Goal: Transaction & Acquisition: Purchase product/service

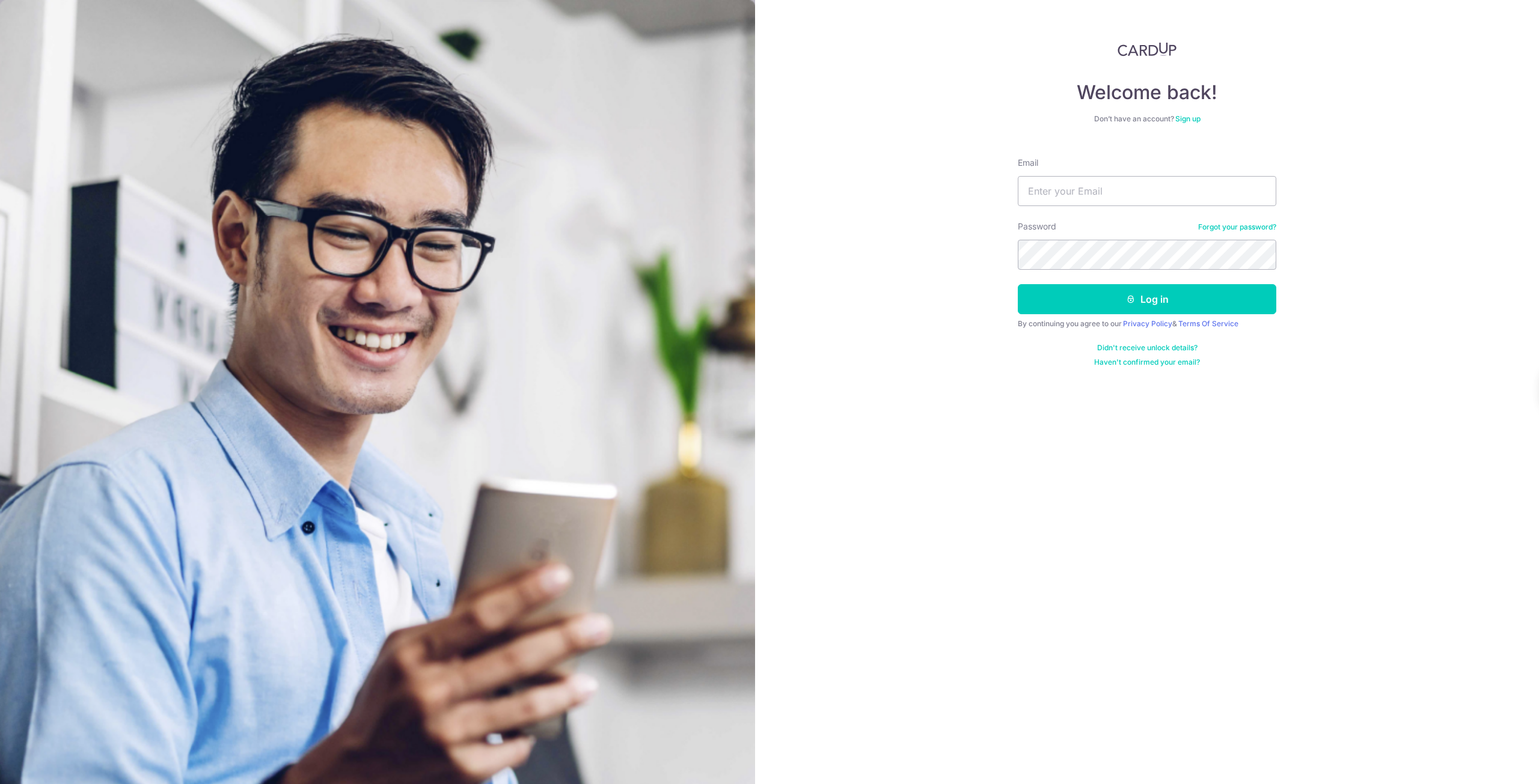
type input "[EMAIL_ADDRESS][DOMAIN_NAME]"
click at [1018, 285] on button "Log in" at bounding box center [1147, 300] width 258 height 30
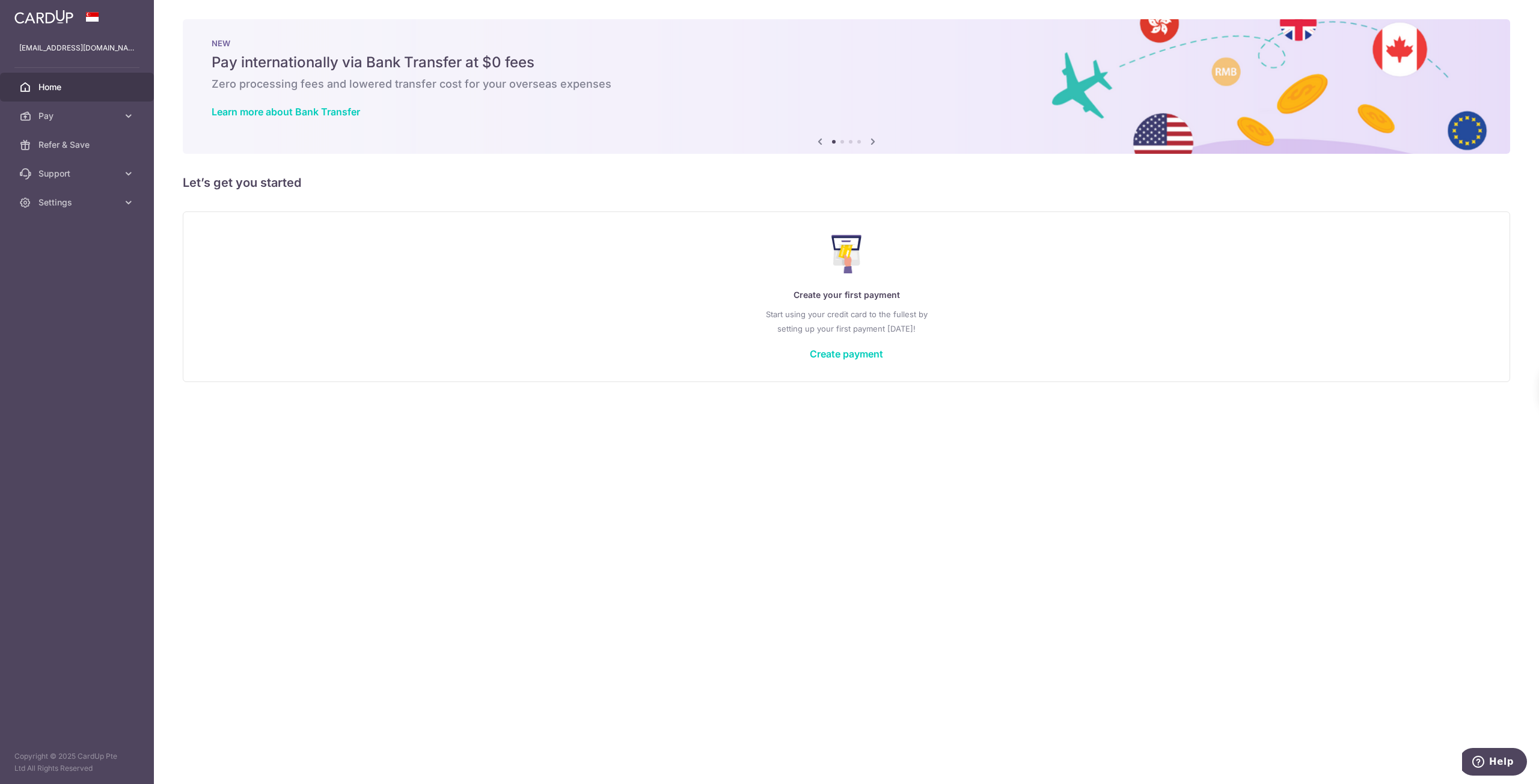
click at [867, 345] on div "Create your first payment Start using your credit card to the fullest by settin…" at bounding box center [846, 296] width 1298 height 142
click at [865, 353] on link "Create payment" at bounding box center [846, 354] width 73 height 12
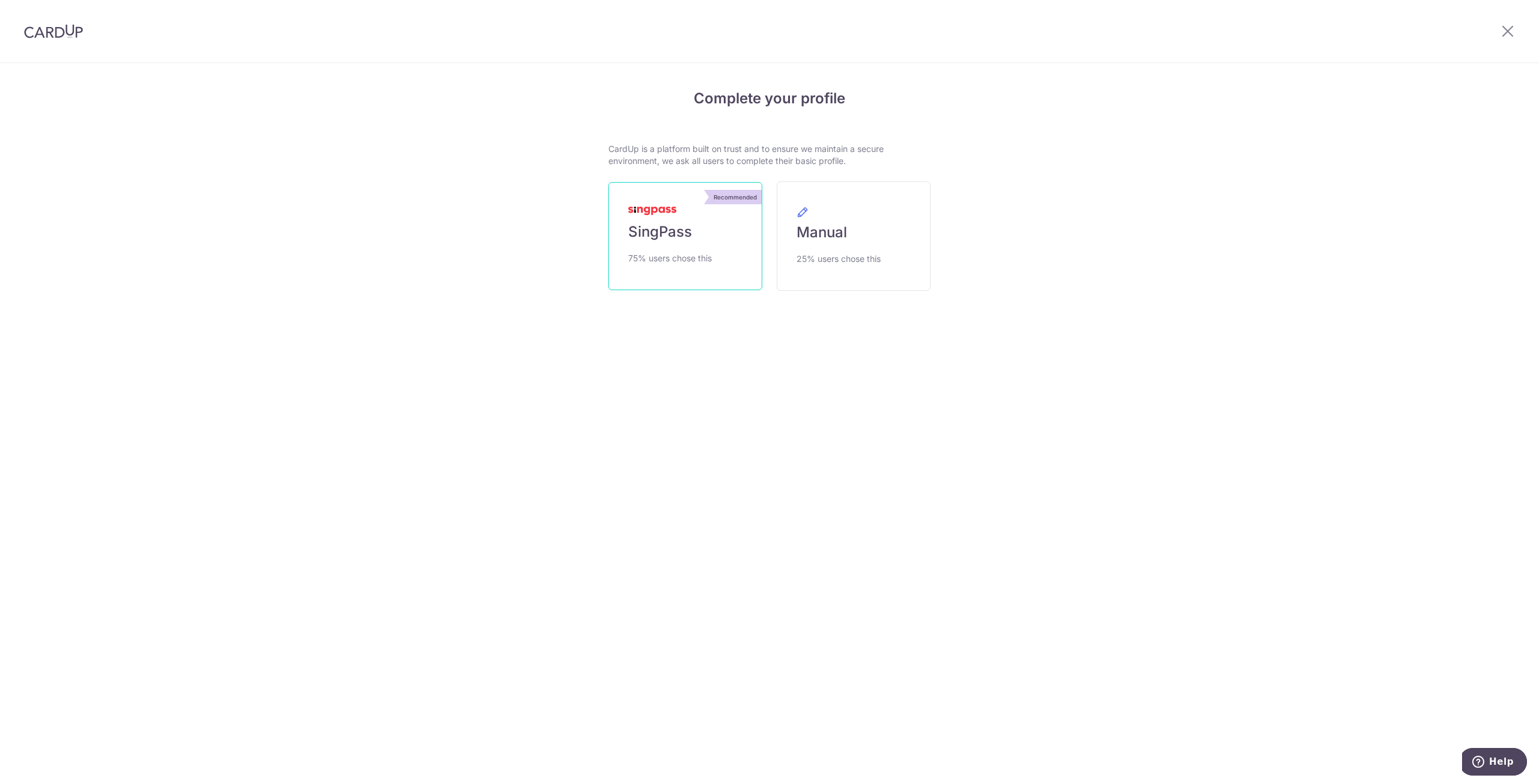
click at [667, 245] on link "Recommended SingPass 75% users chose this" at bounding box center [685, 236] width 154 height 108
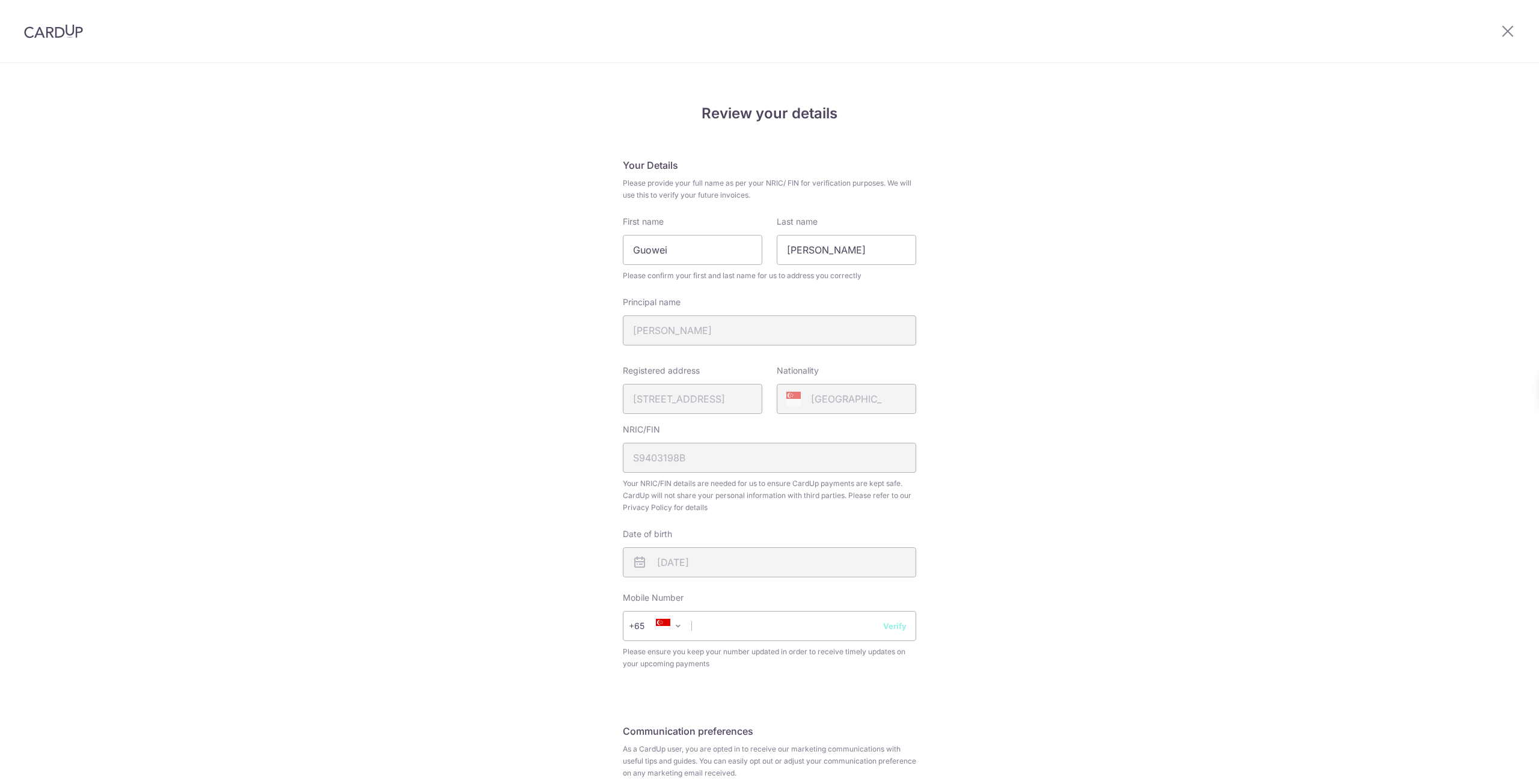
scroll to position [105, 0]
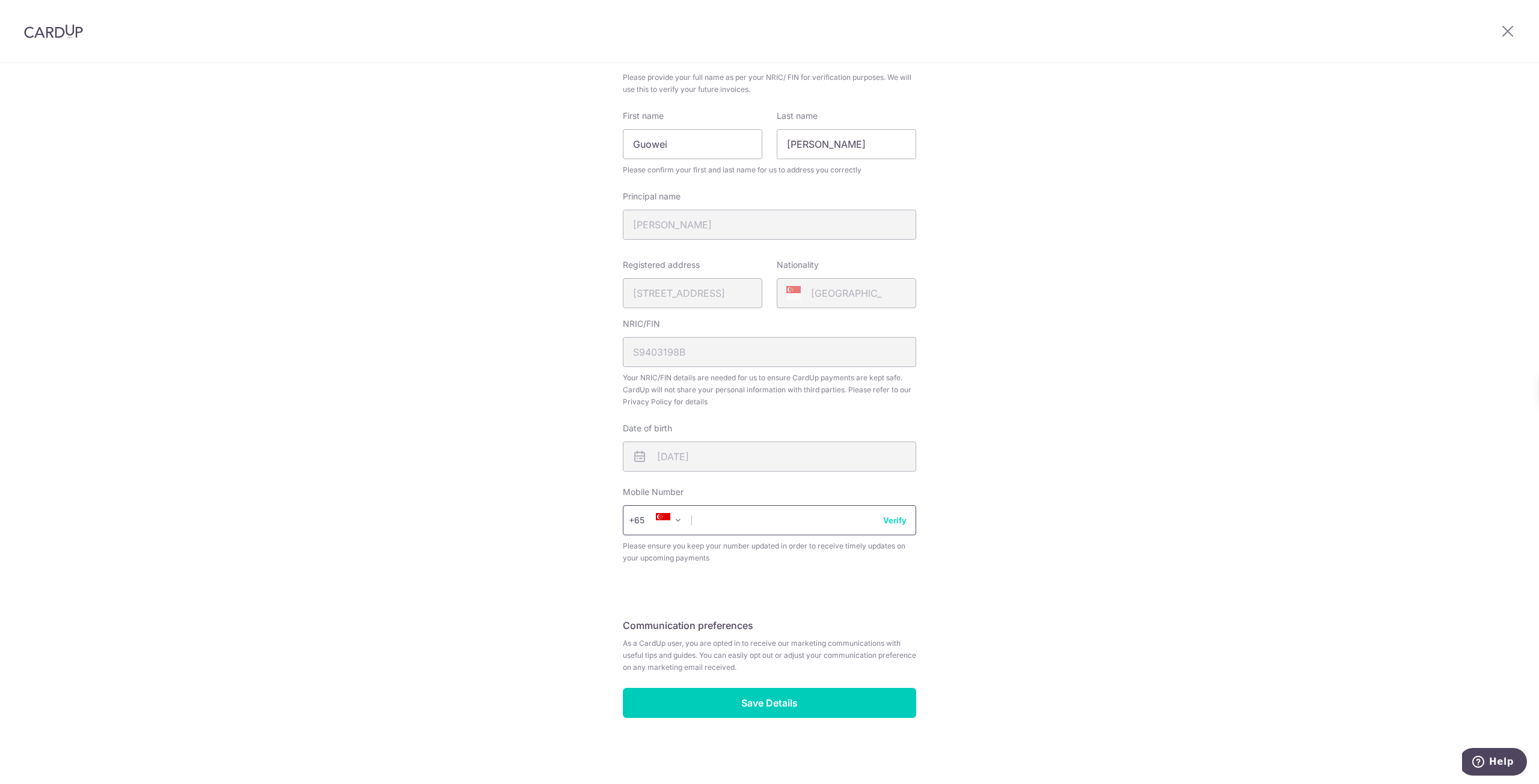
click at [811, 526] on input "text" at bounding box center [769, 521] width 293 height 30
type input "90904044"
click at [903, 520] on button "Verify" at bounding box center [894, 520] width 24 height 12
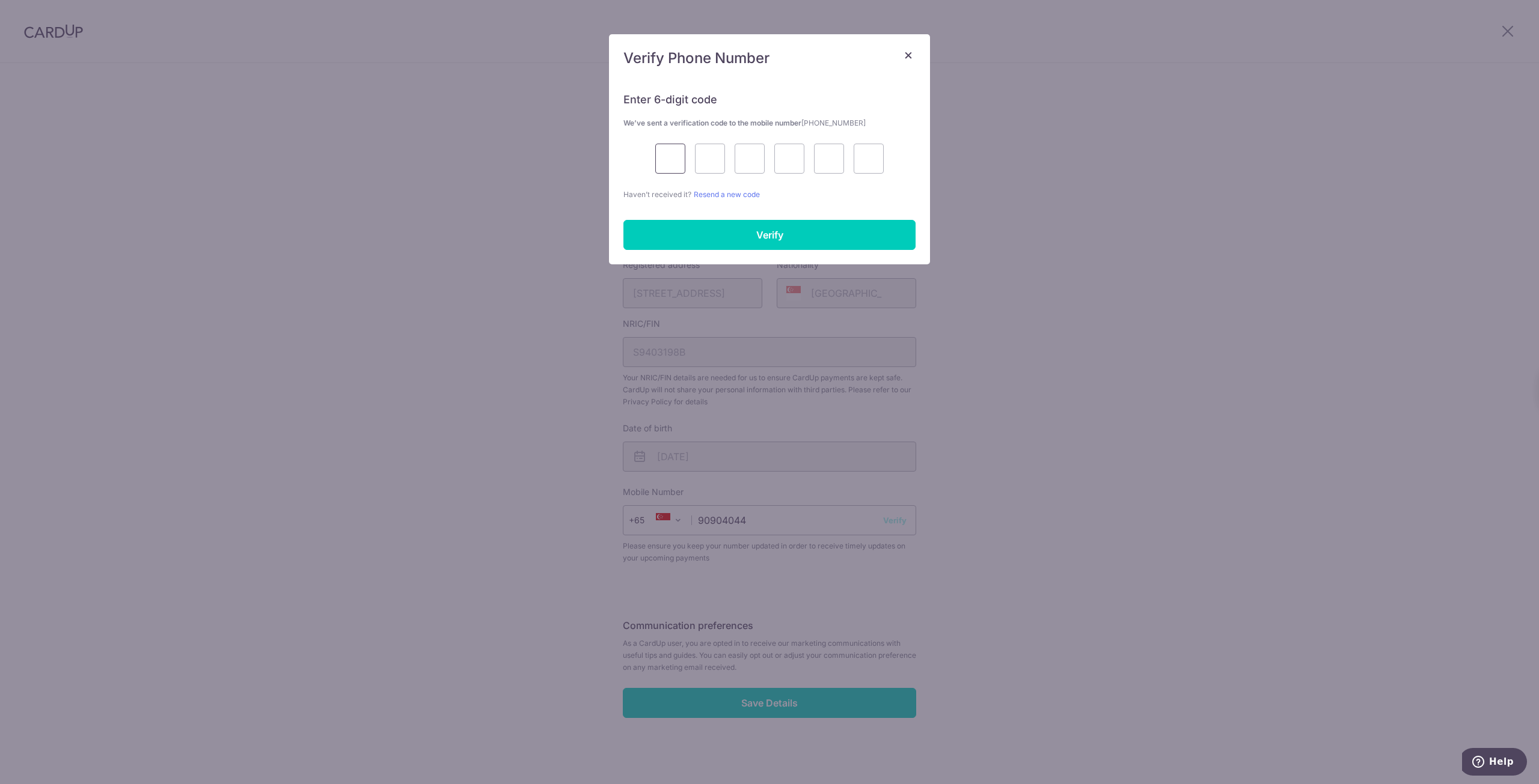
click at [673, 160] on input "text" at bounding box center [670, 159] width 30 height 30
type input "5"
type input "1"
type input "2"
type input "6"
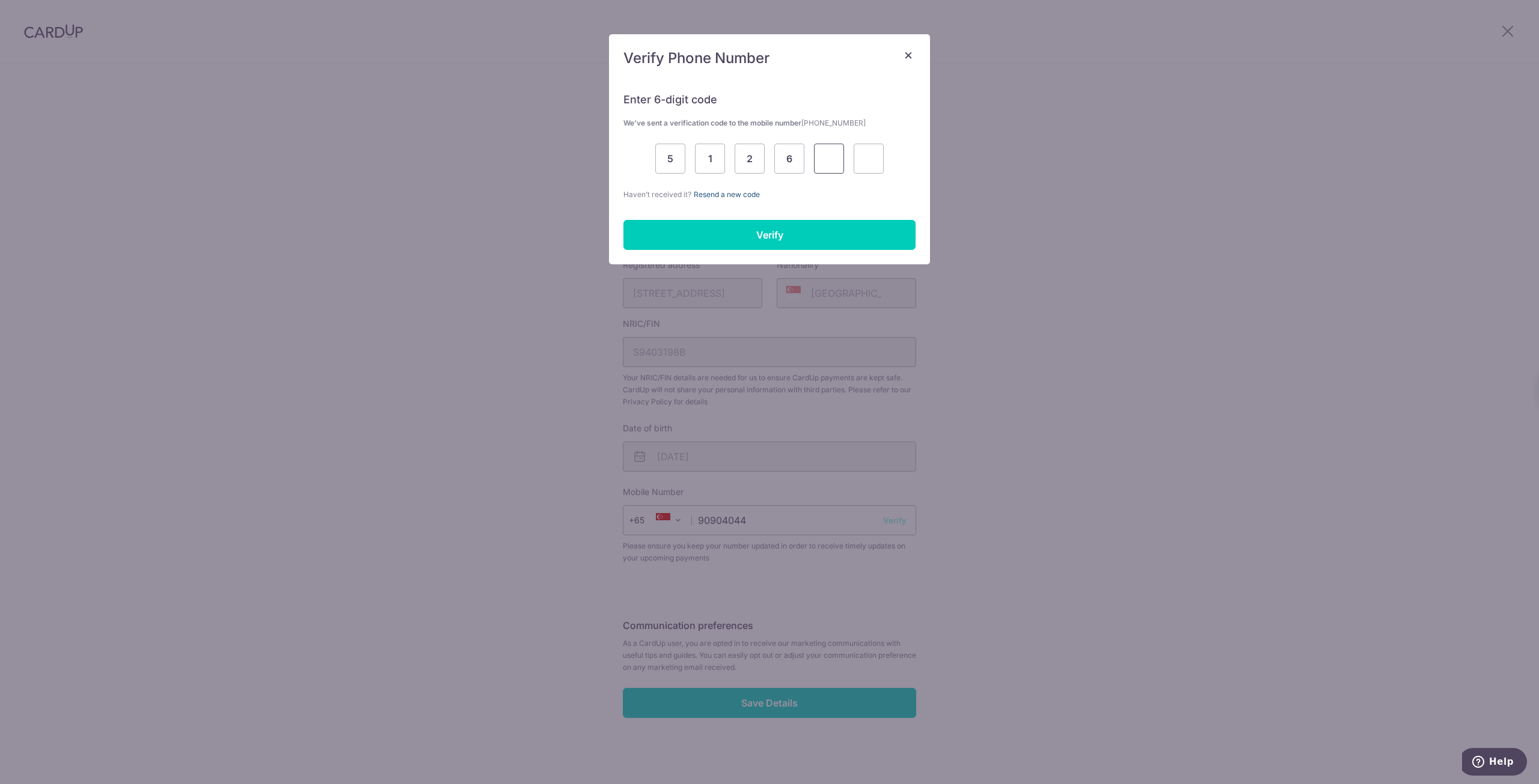
type input "3"
click at [760, 229] on input "Verify" at bounding box center [770, 235] width 292 height 30
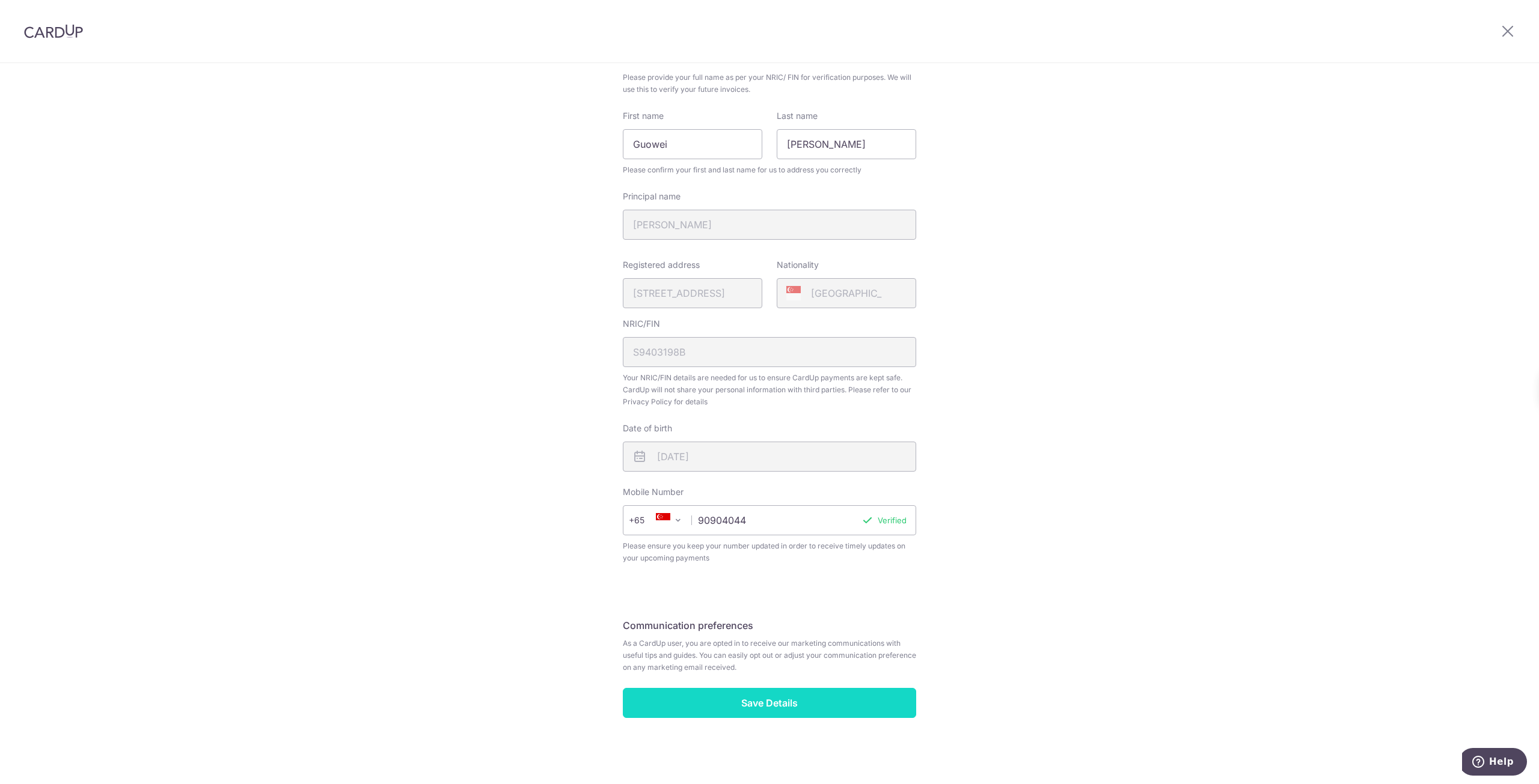
click at [851, 700] on input "Save Details" at bounding box center [769, 703] width 293 height 30
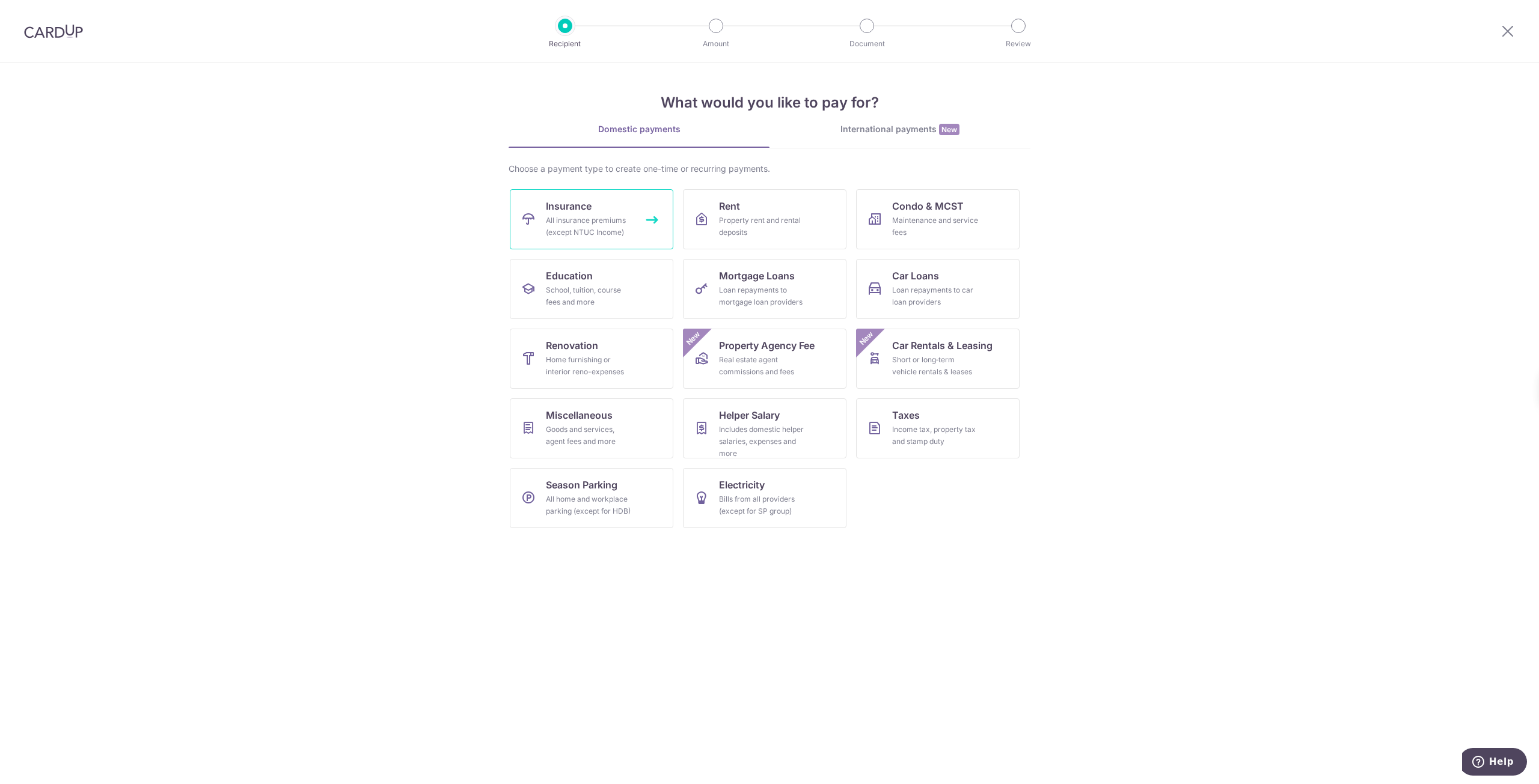
click at [587, 232] on div "All insurance premiums (except NTUC Income)" at bounding box center [589, 226] width 86 height 24
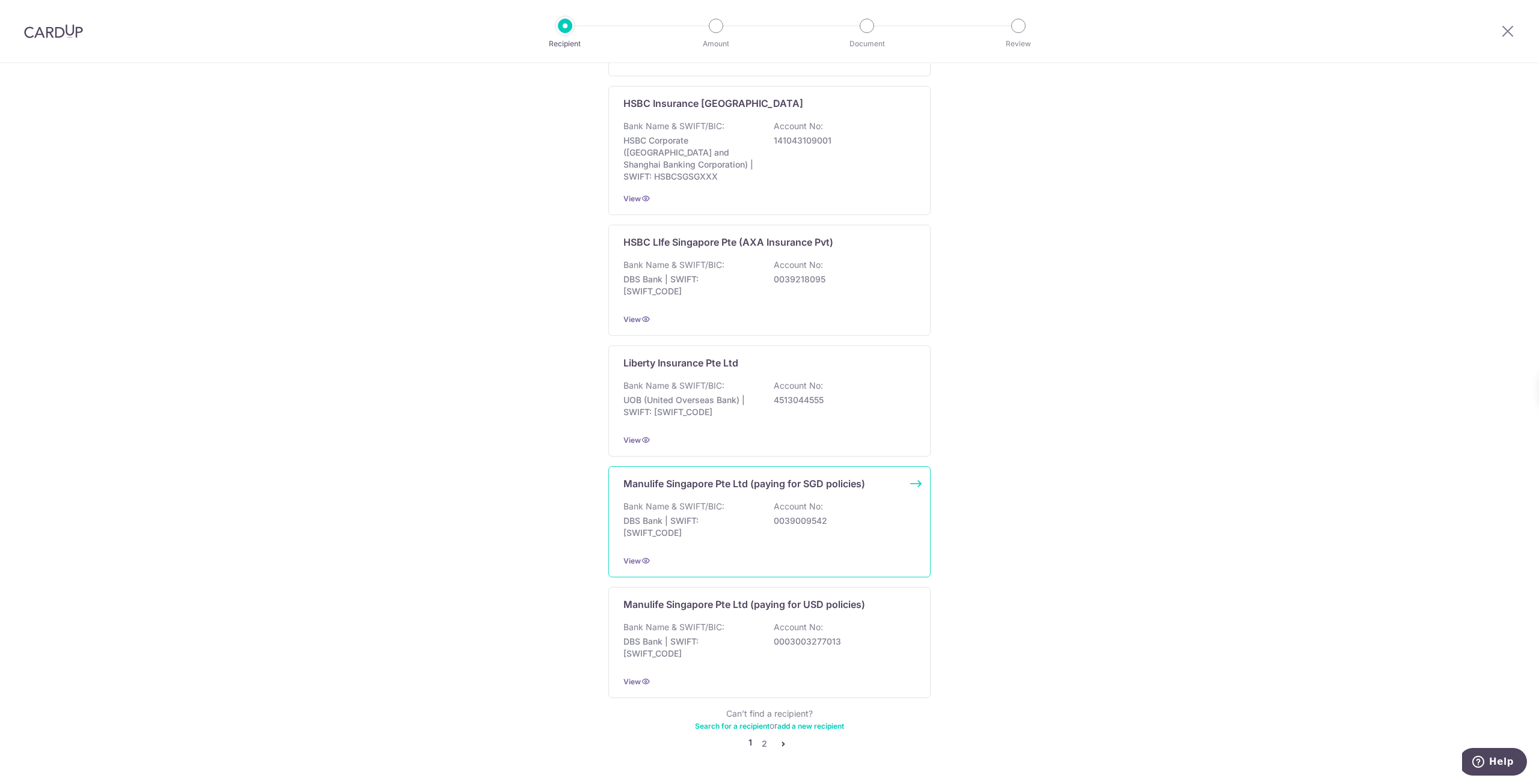
scroll to position [857, 0]
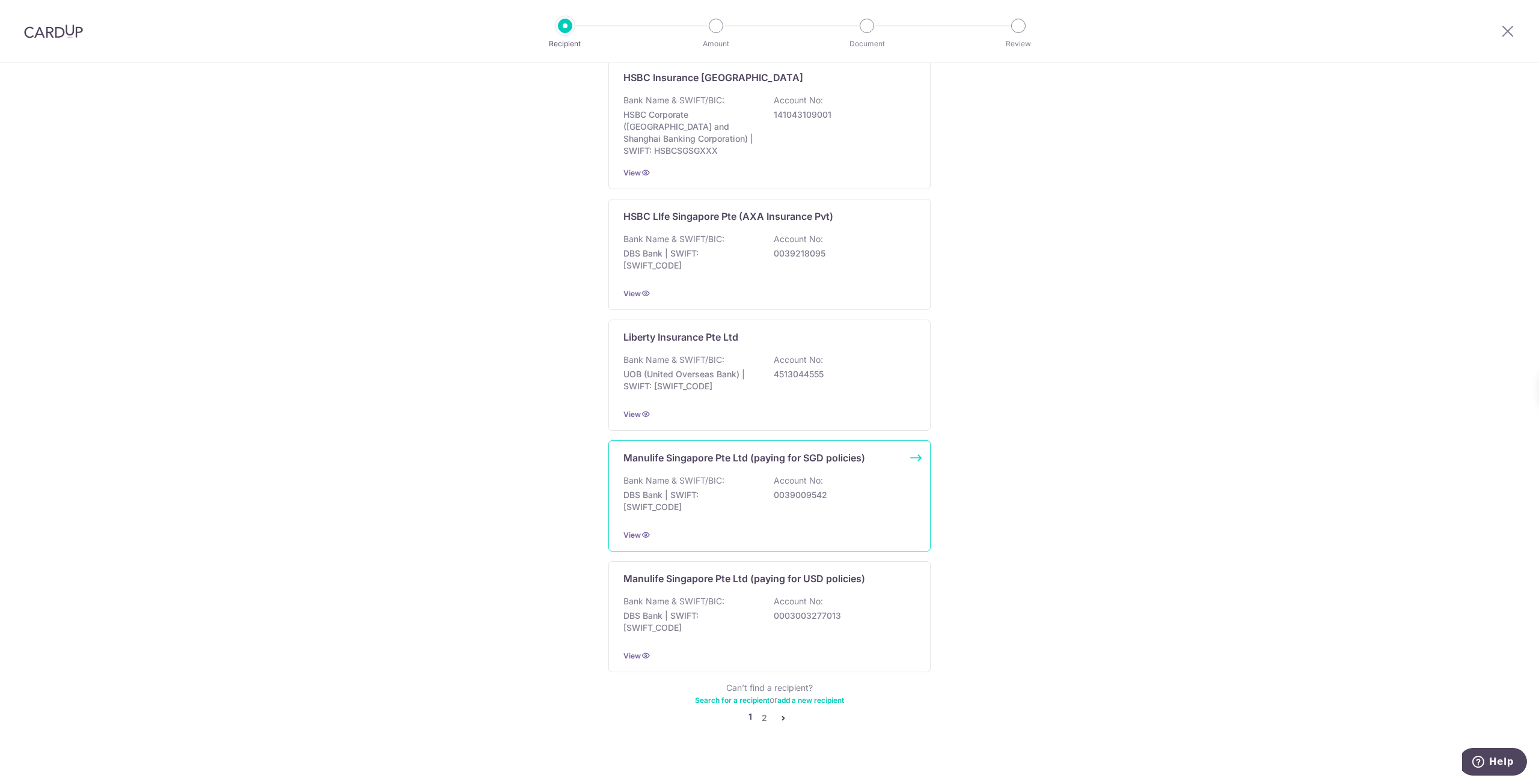
click at [729, 501] on div "Bank Name & SWIFT/BIC: DBS Bank | SWIFT: DBSSSGSGXXX Account No: 0039009542" at bounding box center [770, 496] width 292 height 45
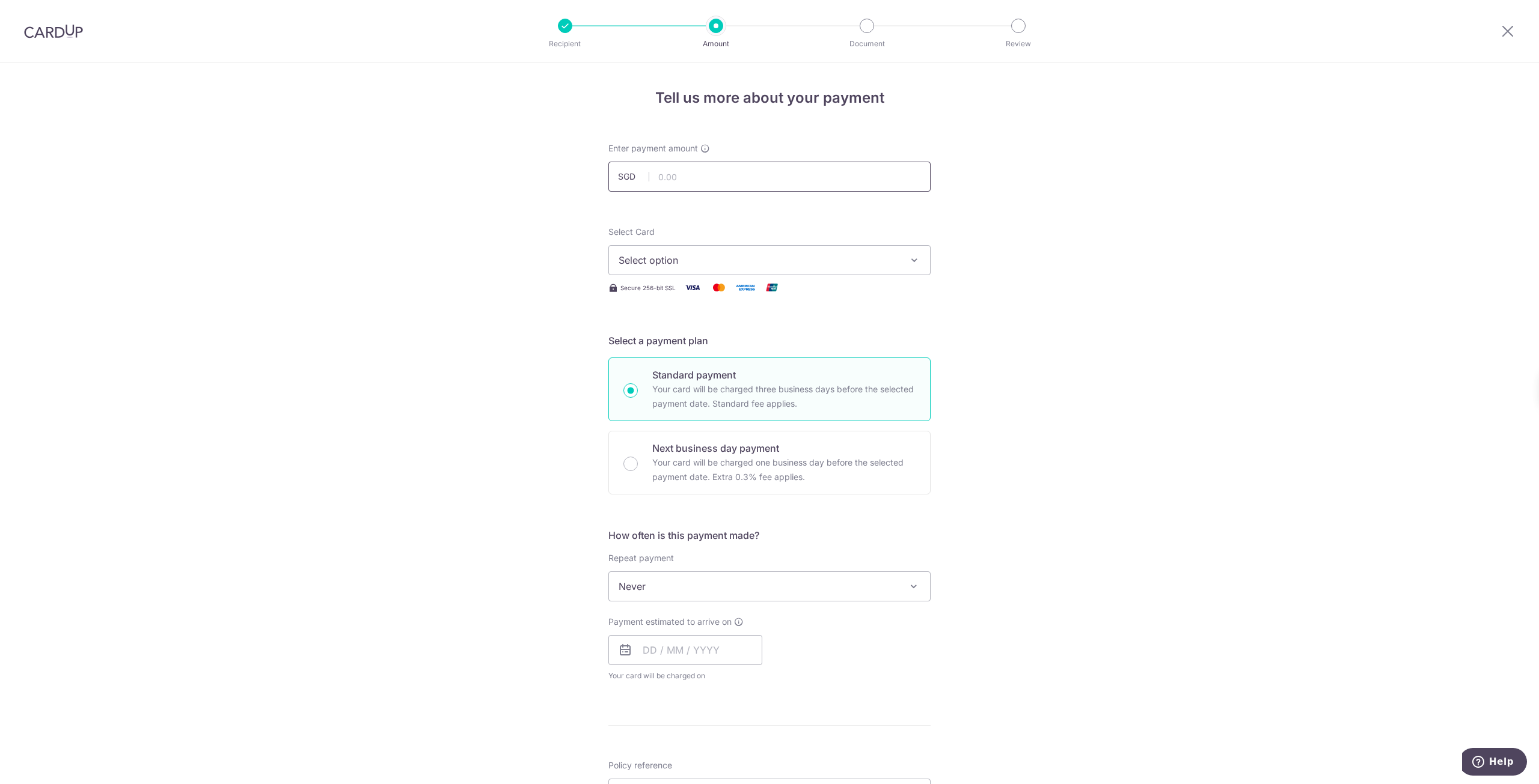
click at [725, 168] on input "text" at bounding box center [769, 177] width 322 height 30
type input "10,000.00"
click at [963, 215] on div "Tell us more about your payment Enter payment amount SGD 10,000.00 10000.00 Sel…" at bounding box center [769, 607] width 1539 height 1088
click at [858, 246] on button "Select option" at bounding box center [769, 260] width 322 height 30
click at [834, 289] on span "Add credit card" at bounding box center [779, 293] width 280 height 12
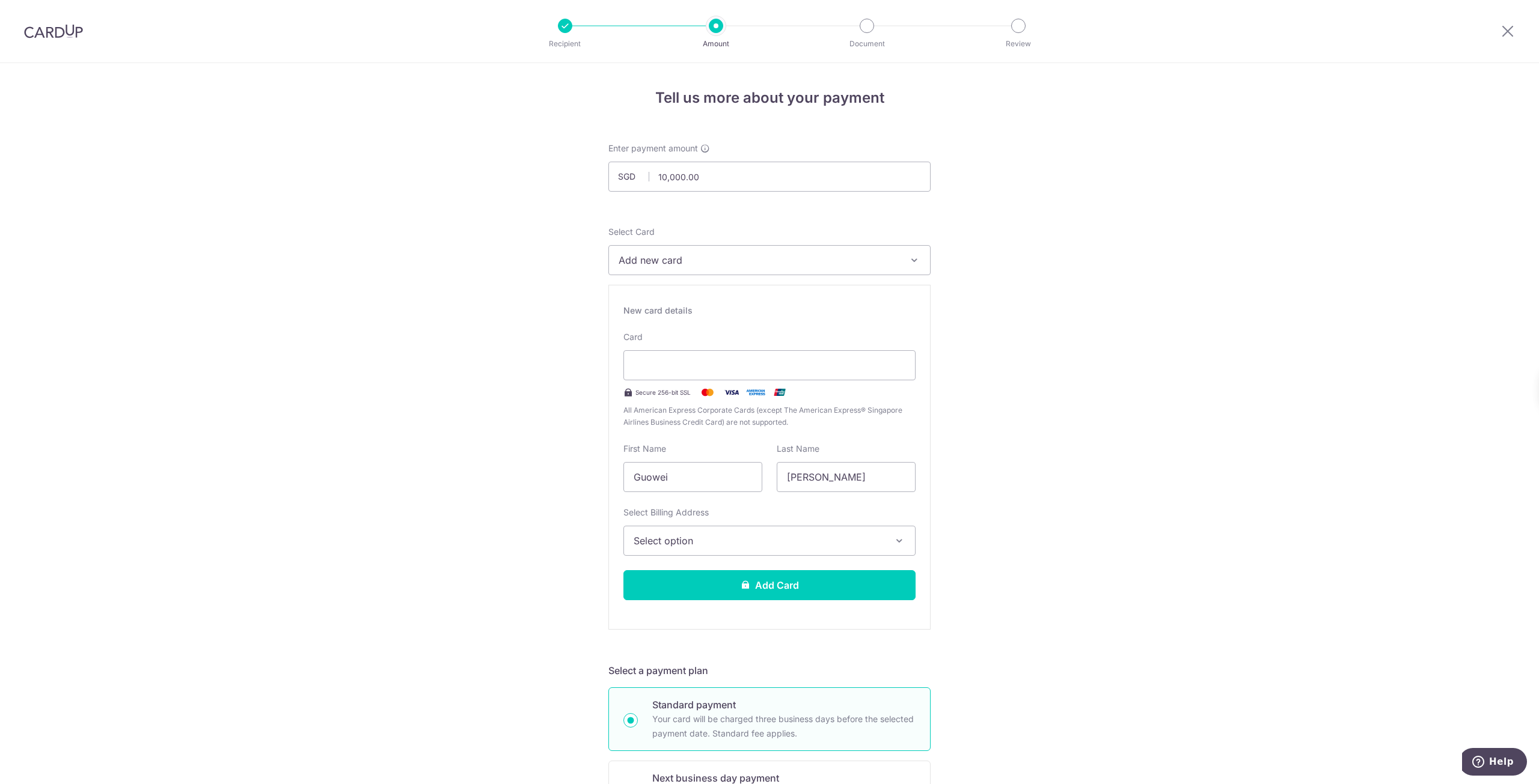
click at [830, 348] on div "Card Secure 256-bit SSL All American Express Corporate Cards (except The Americ…" at bounding box center [770, 380] width 292 height 98
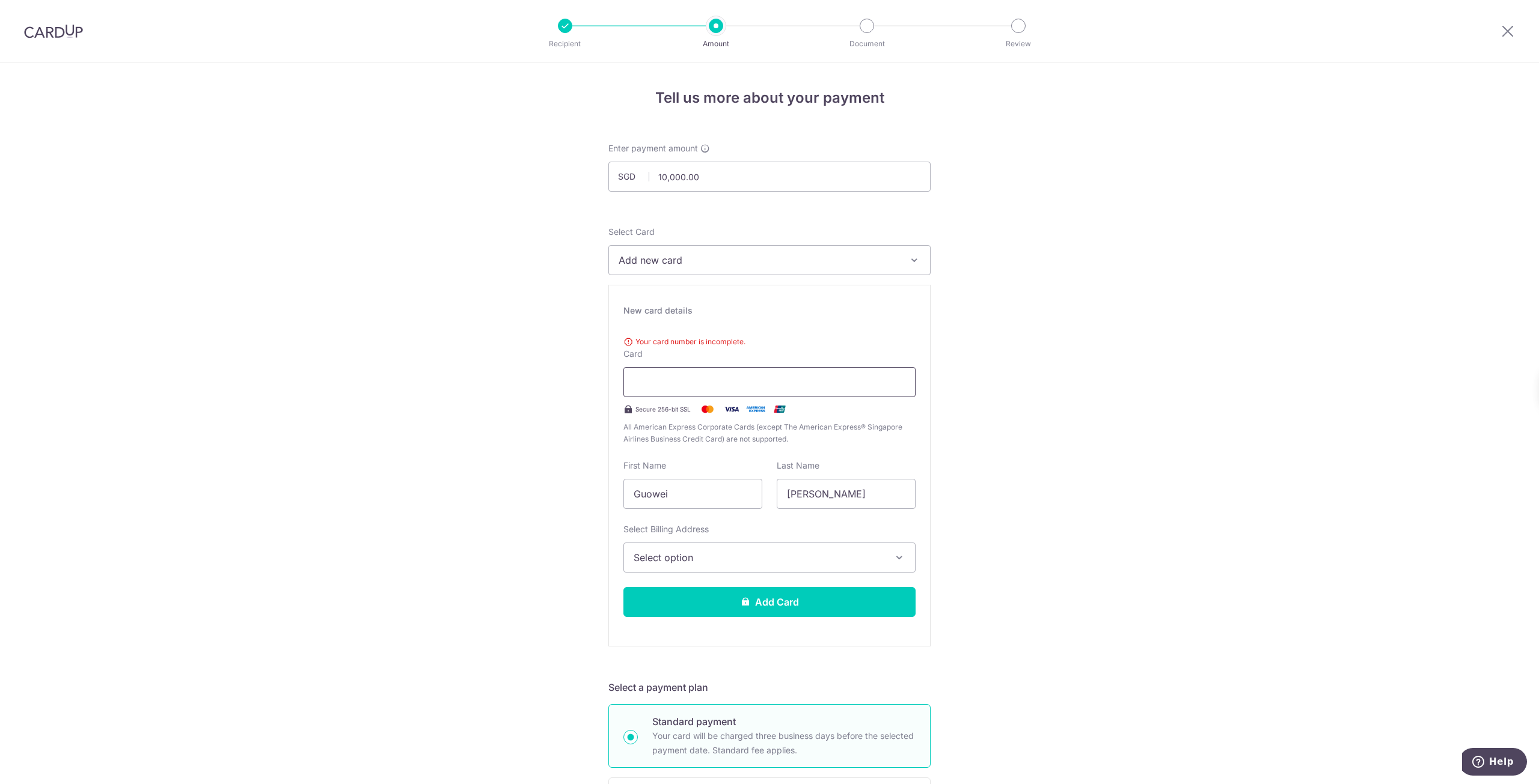
type input "09 / 2029"
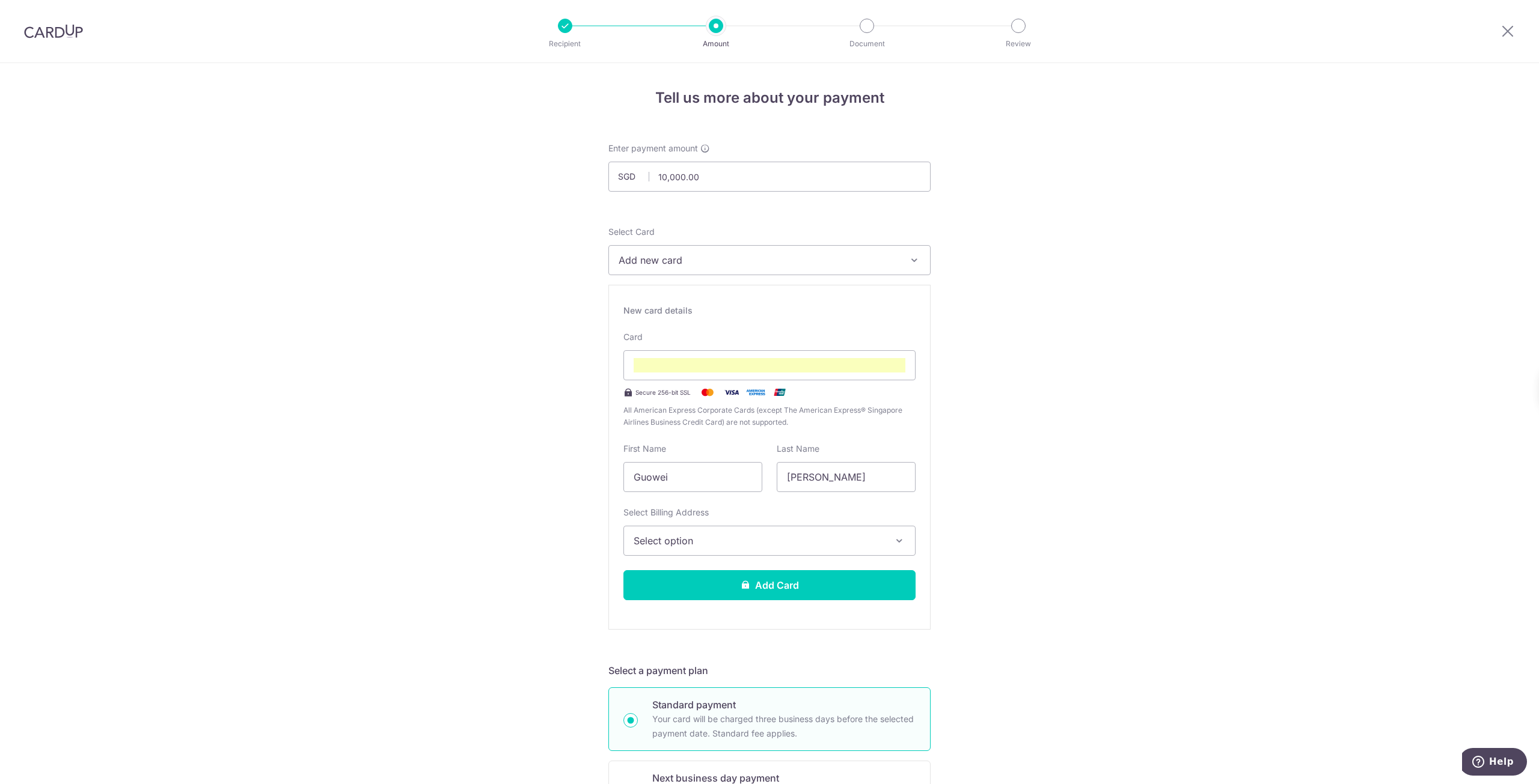
click at [995, 439] on div "Tell us more about your payment Enter payment amount SGD 10,000.00 10000.00 Sel…" at bounding box center [769, 787] width 1539 height 1449
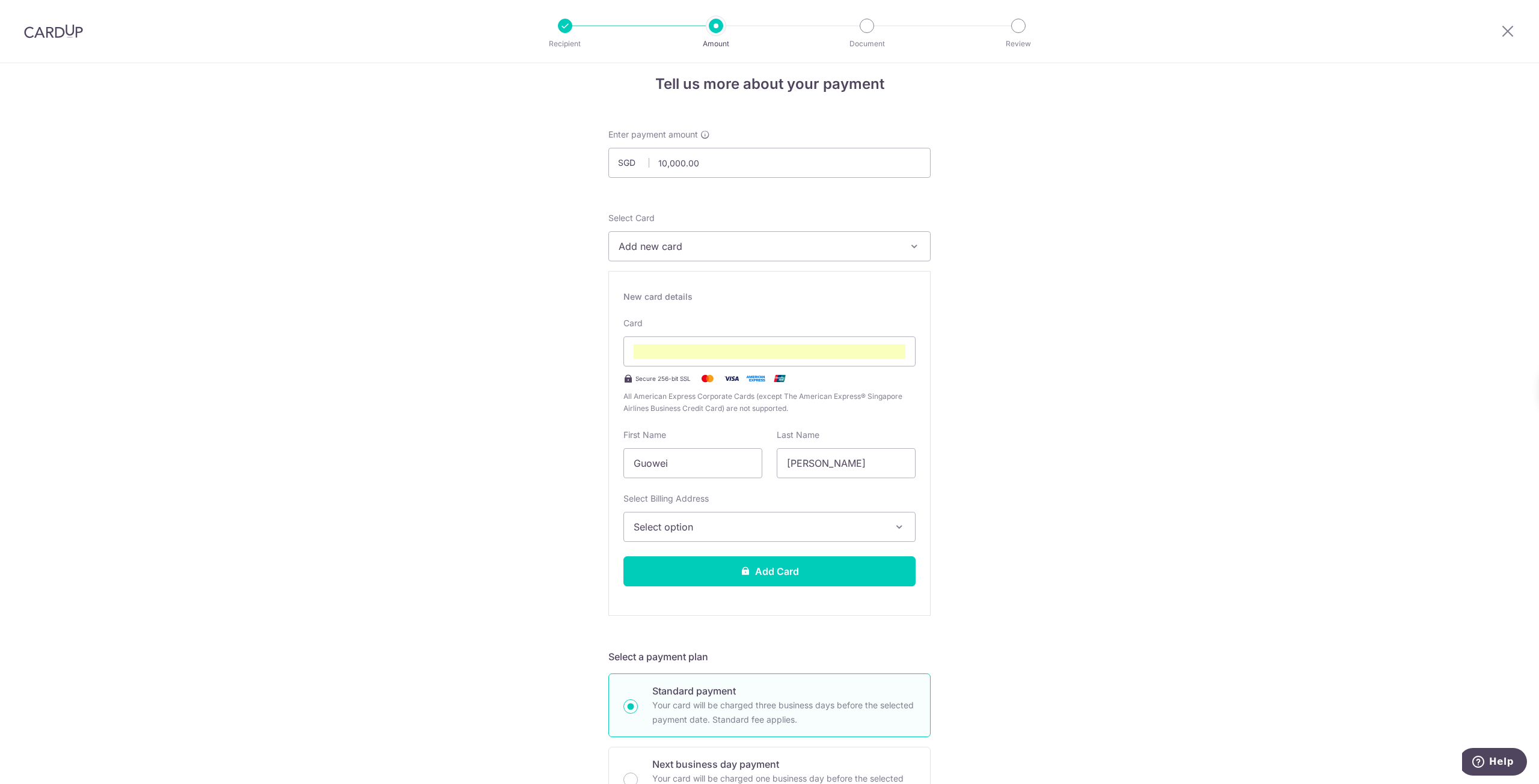
scroll to position [60, 0]
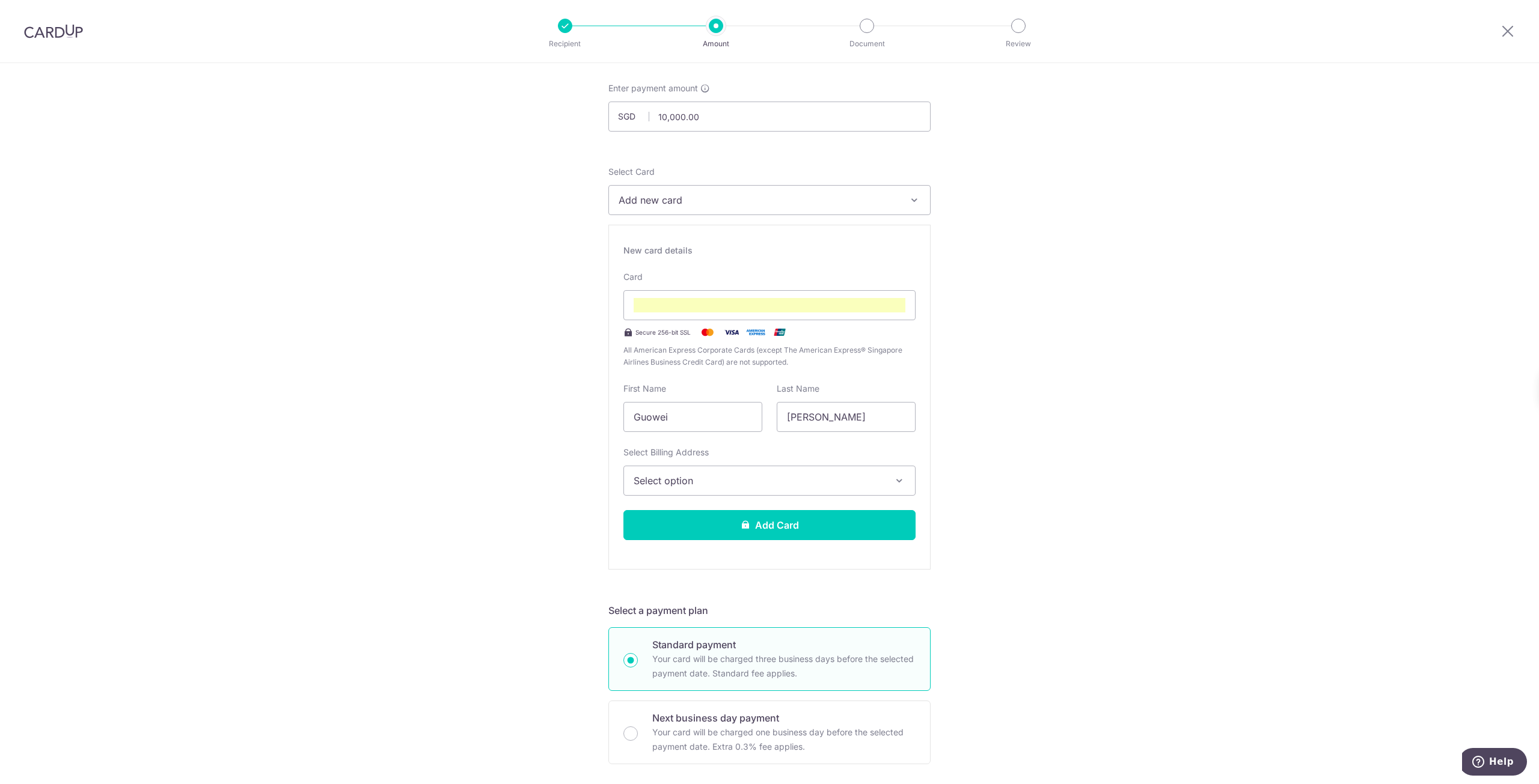
click at [820, 483] on span "Select option" at bounding box center [758, 480] width 250 height 14
click at [782, 509] on span "Add Billing Address" at bounding box center [779, 514] width 250 height 12
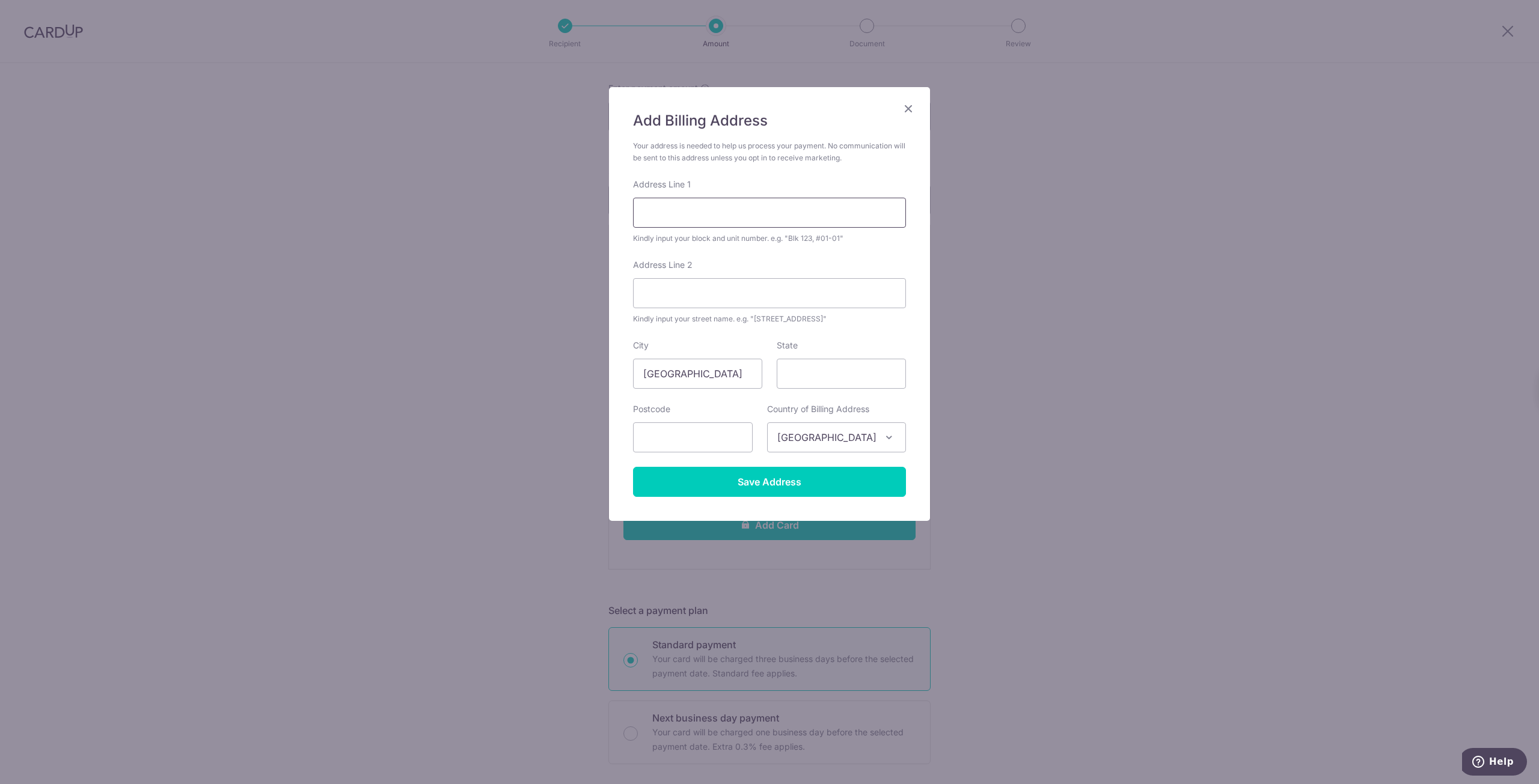
click at [718, 220] on input "Address Line 1" at bounding box center [769, 213] width 272 height 30
type input "25 Eunos Crescent #11-3067"
type input "South East"
type input "400025"
click at [832, 476] on input "Save Address" at bounding box center [769, 482] width 272 height 30
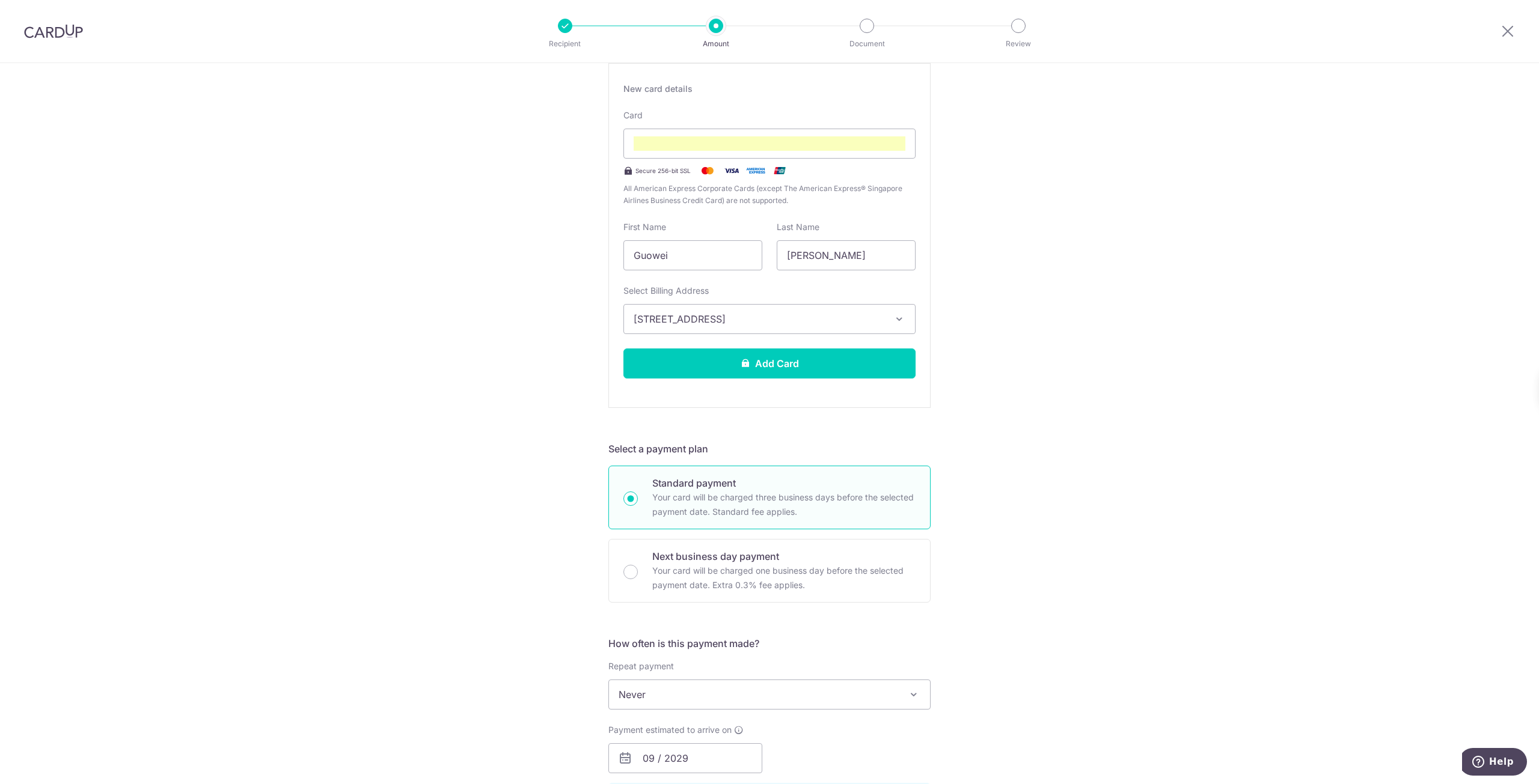
scroll to position [180, 0]
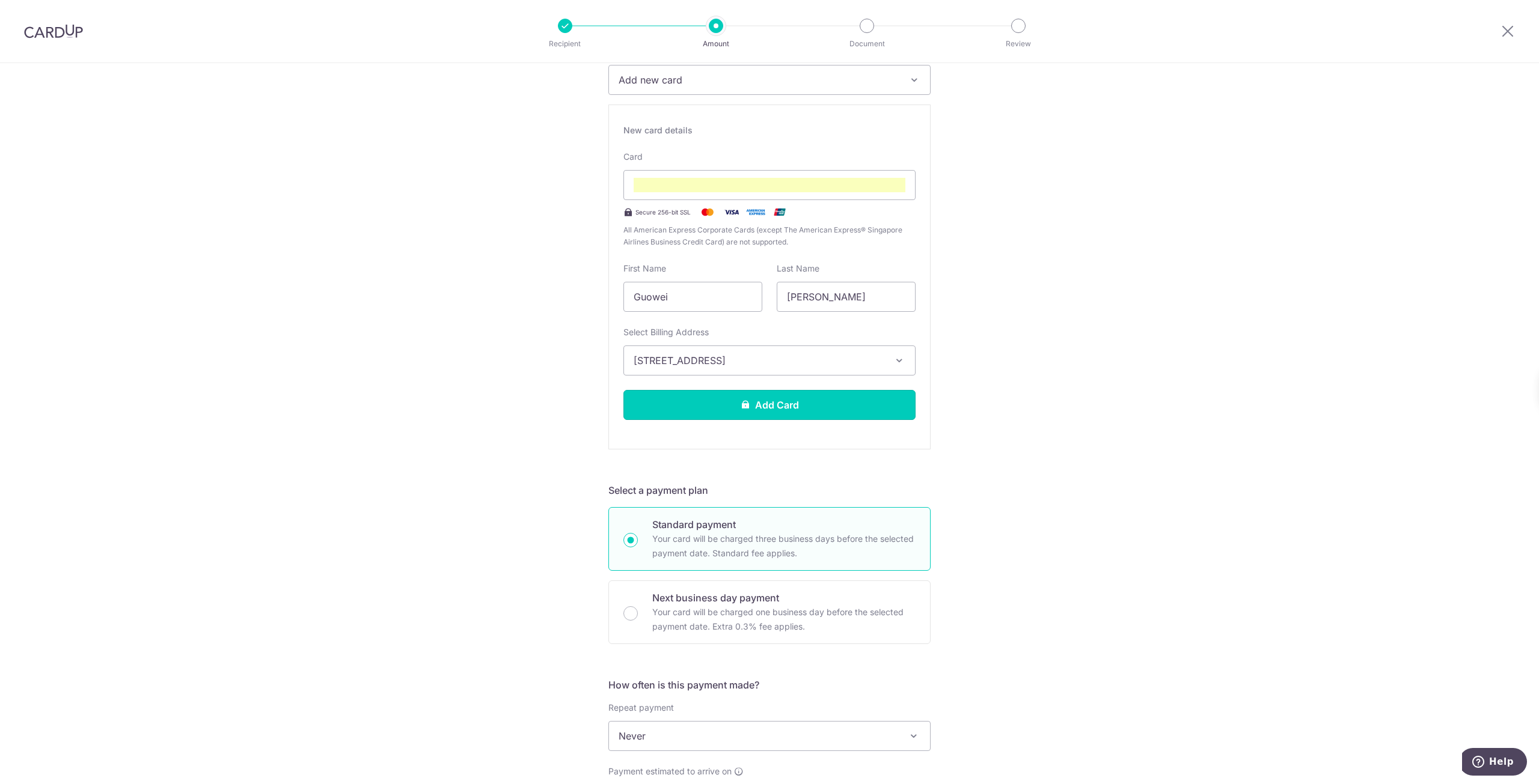
click at [778, 407] on button "Add Card" at bounding box center [770, 405] width 292 height 30
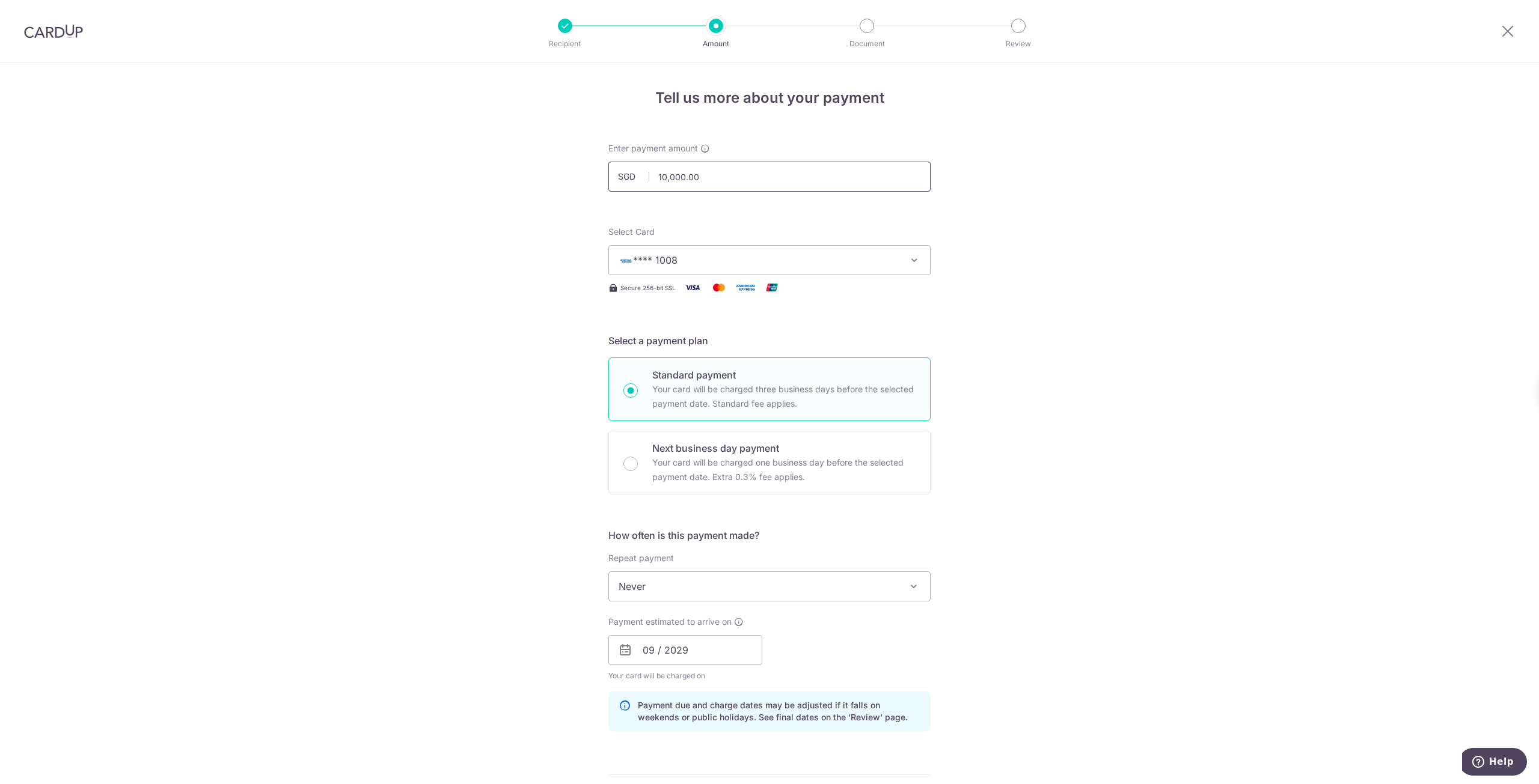
drag, startPoint x: 708, startPoint y: 177, endPoint x: 554, endPoint y: 177, distance: 154.0
click at [555, 175] on div "Tell us more about your payment Enter payment amount SGD 10,000.00 10000.00 Car…" at bounding box center [769, 630] width 1539 height 1136
type input "4"
click at [529, 225] on div "Tell us more about your payment Enter payment amount SGD 1000 10000.00 Card add…" at bounding box center [769, 630] width 1539 height 1136
type input "1,000.00"
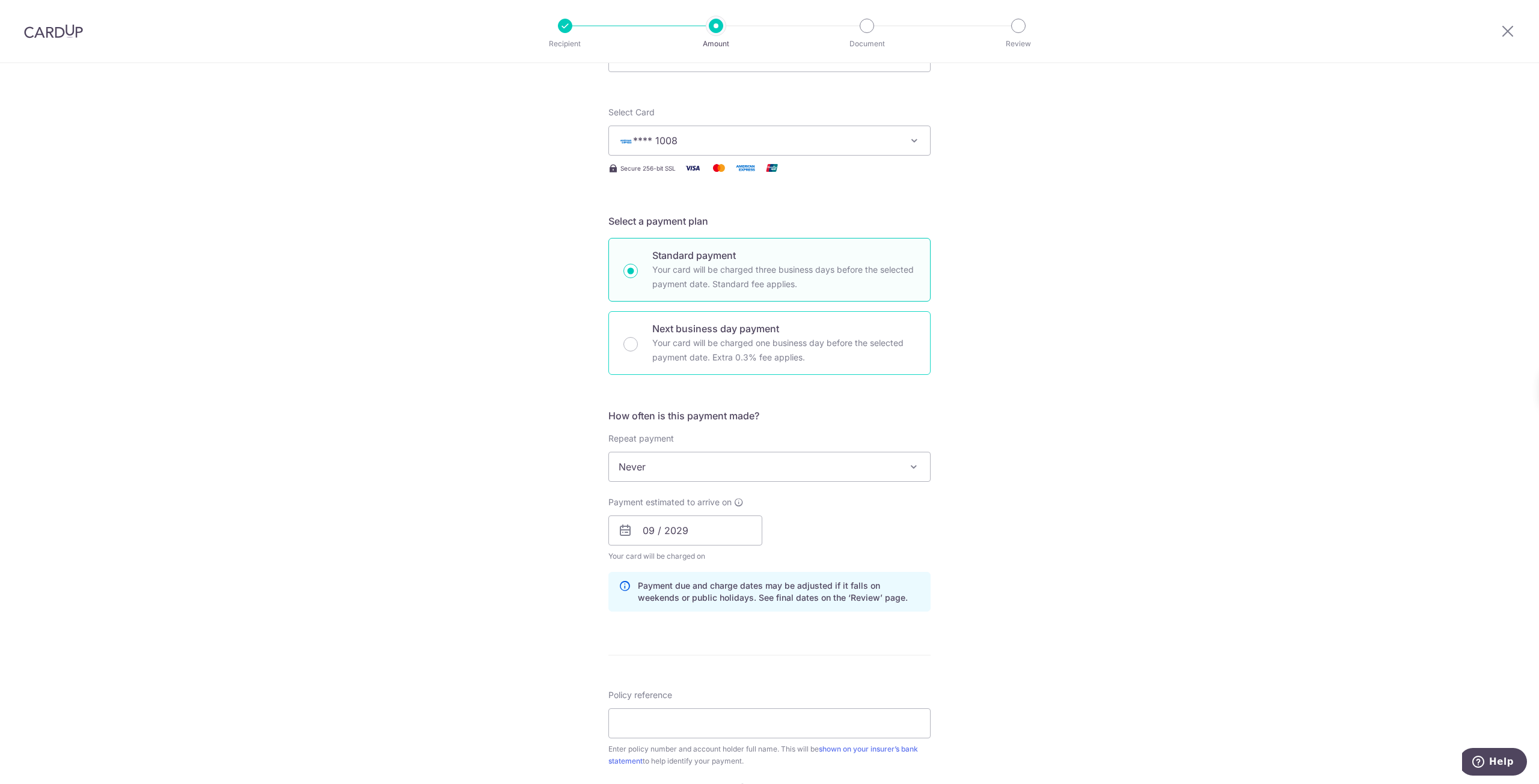
scroll to position [115, 0]
click at [657, 340] on p "Next business day payment" at bounding box center [783, 333] width 263 height 14
click at [638, 342] on input "Next business day payment Your card will be charged one business day before the…" at bounding box center [630, 348] width 14 height 14
radio input "false"
radio input "true"
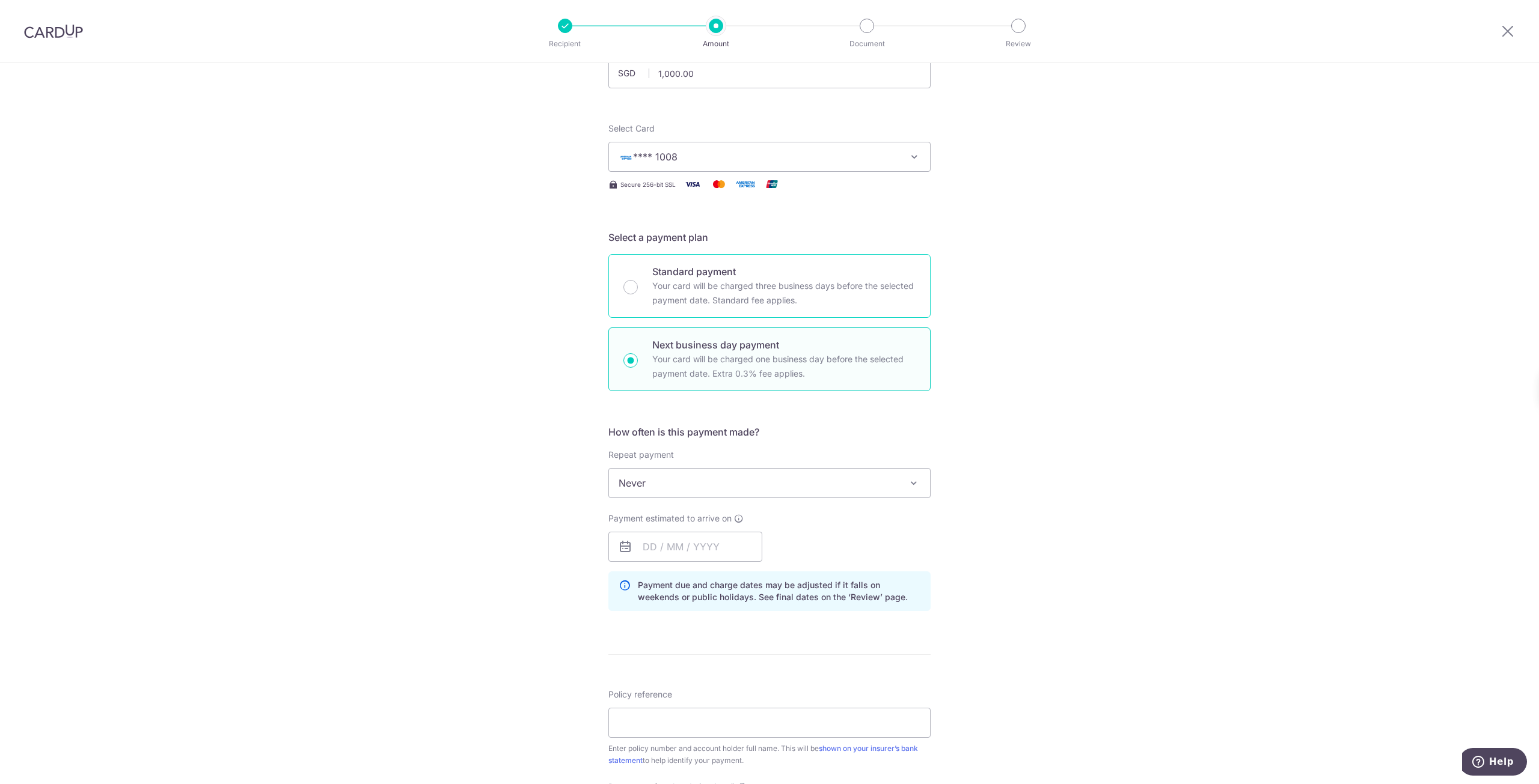
scroll to position [96, 0]
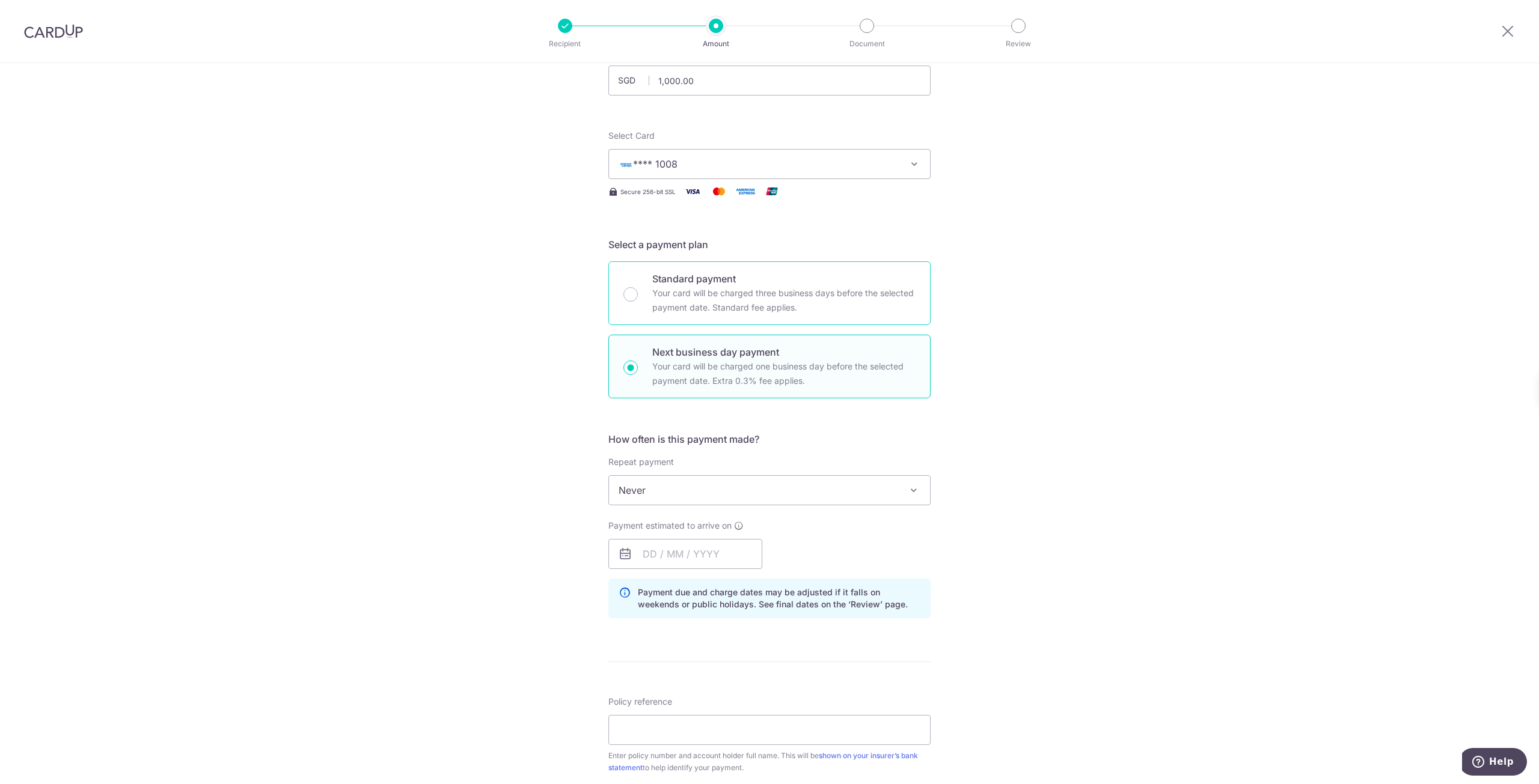
click at [662, 283] on p "Standard payment" at bounding box center [783, 278] width 263 height 14
click at [638, 288] on input "Standard payment Your card will be charged three business days before the selec…" at bounding box center [630, 294] width 14 height 14
radio input "true"
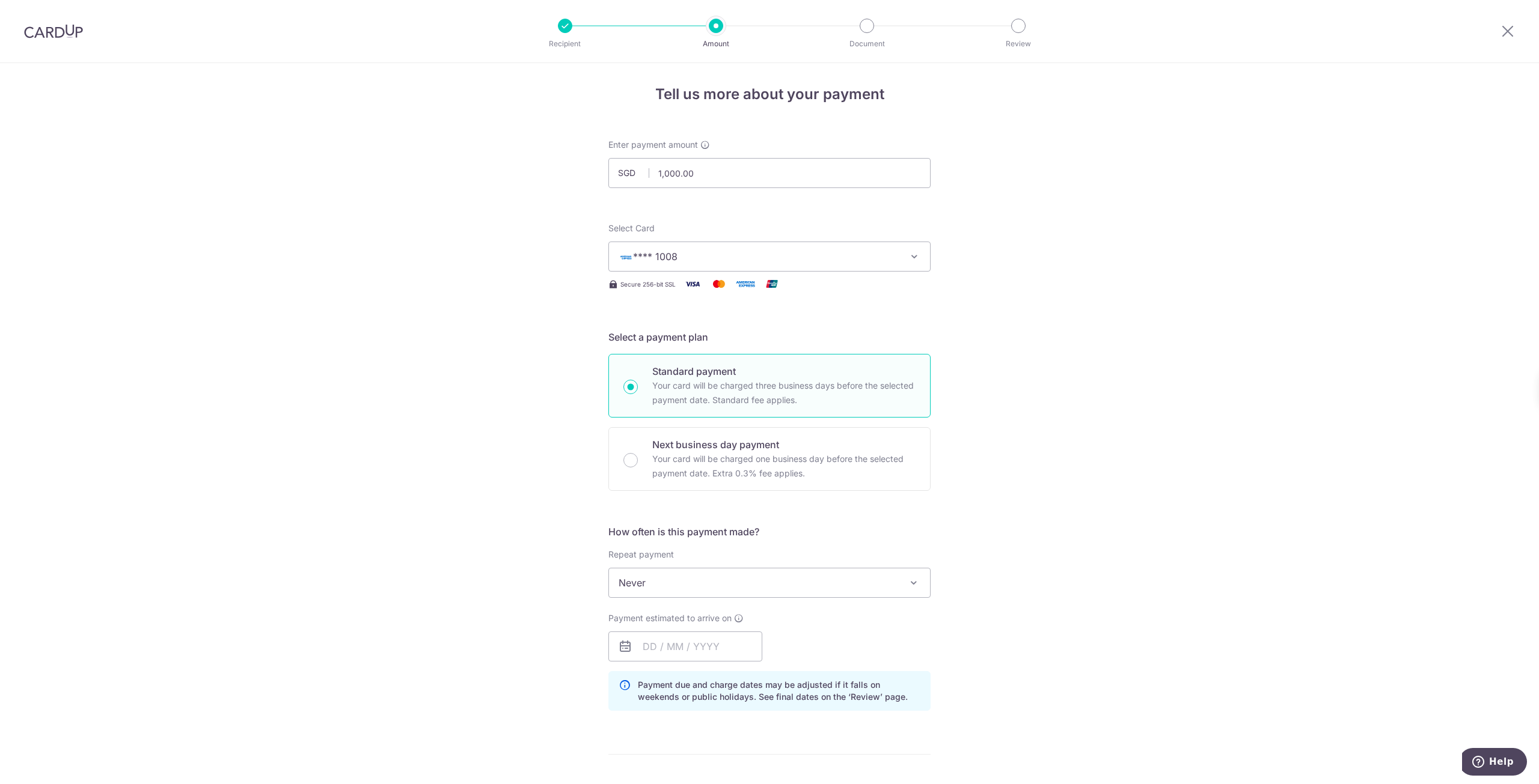
scroll to position [0, 0]
click at [705, 184] on input "1,000.00" at bounding box center [769, 177] width 322 height 30
click at [672, 179] on input "1,000.00" at bounding box center [769, 177] width 322 height 30
click at [978, 267] on div "Tell us more about your payment Enter payment amount SGD 10000.00 1000.00 Card …" at bounding box center [769, 623] width 1539 height 1120
click at [680, 173] on input "10,000.00" at bounding box center [769, 177] width 322 height 30
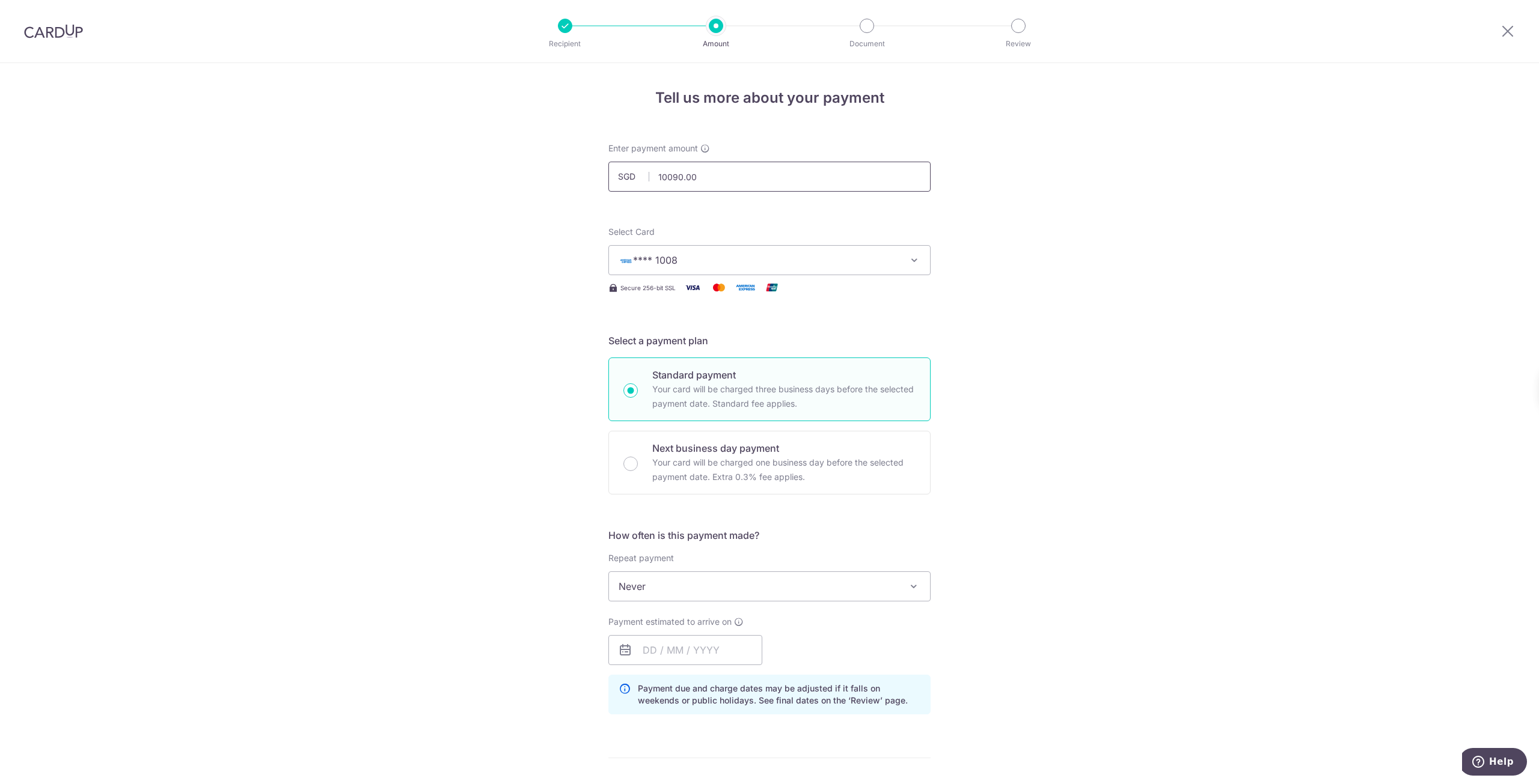
click at [727, 177] on input "10090.00" at bounding box center [769, 177] width 322 height 30
click at [1116, 264] on div "Tell us more about your payment Enter payment amount SGD 10090.45 10000.00 Card…" at bounding box center [769, 623] width 1539 height 1120
type input "10,090.45"
click at [1507, 30] on icon at bounding box center [1508, 31] width 14 height 15
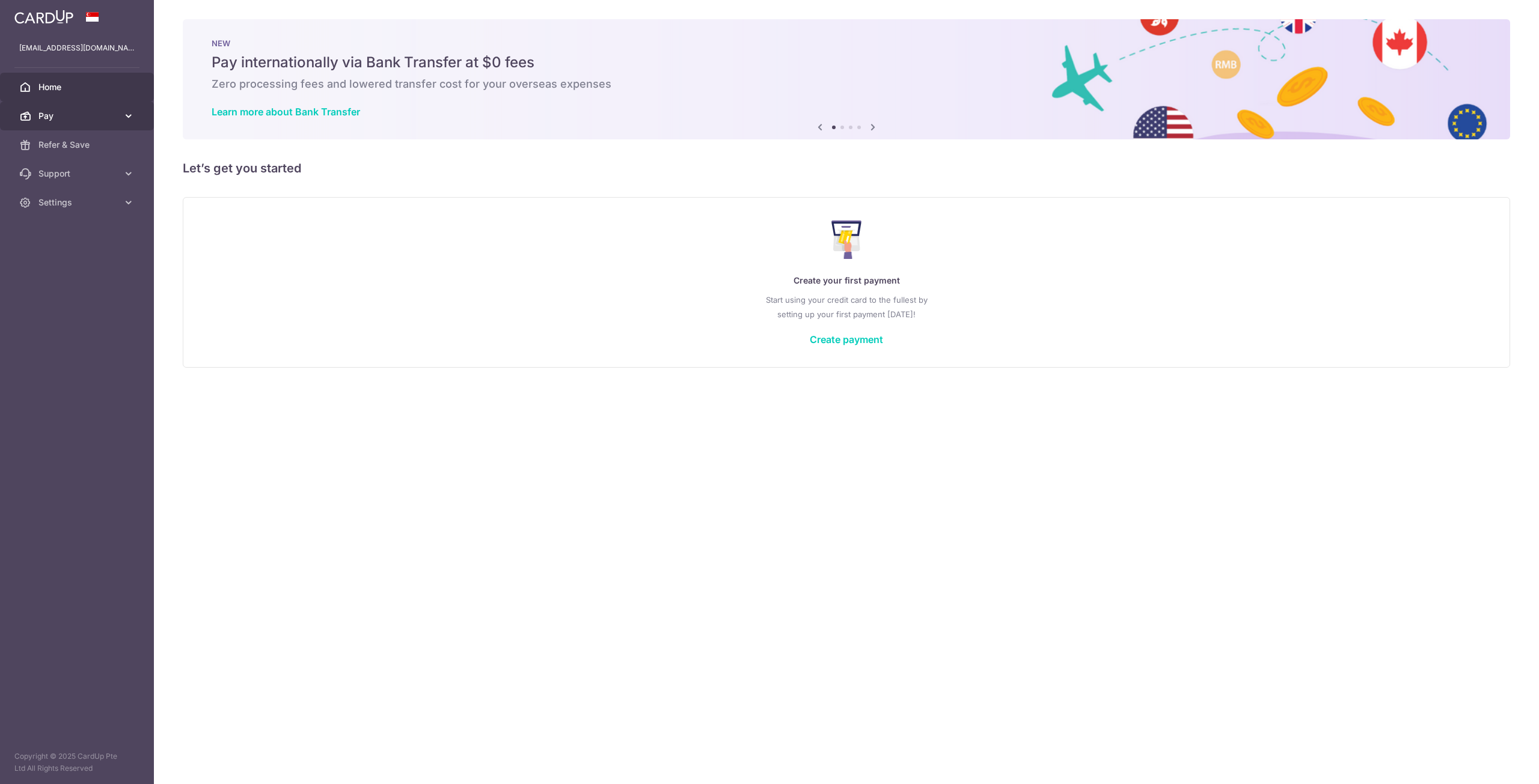
click at [62, 117] on span "Pay" at bounding box center [79, 116] width 80 height 12
click at [65, 141] on span "Payments" at bounding box center [79, 144] width 80 height 12
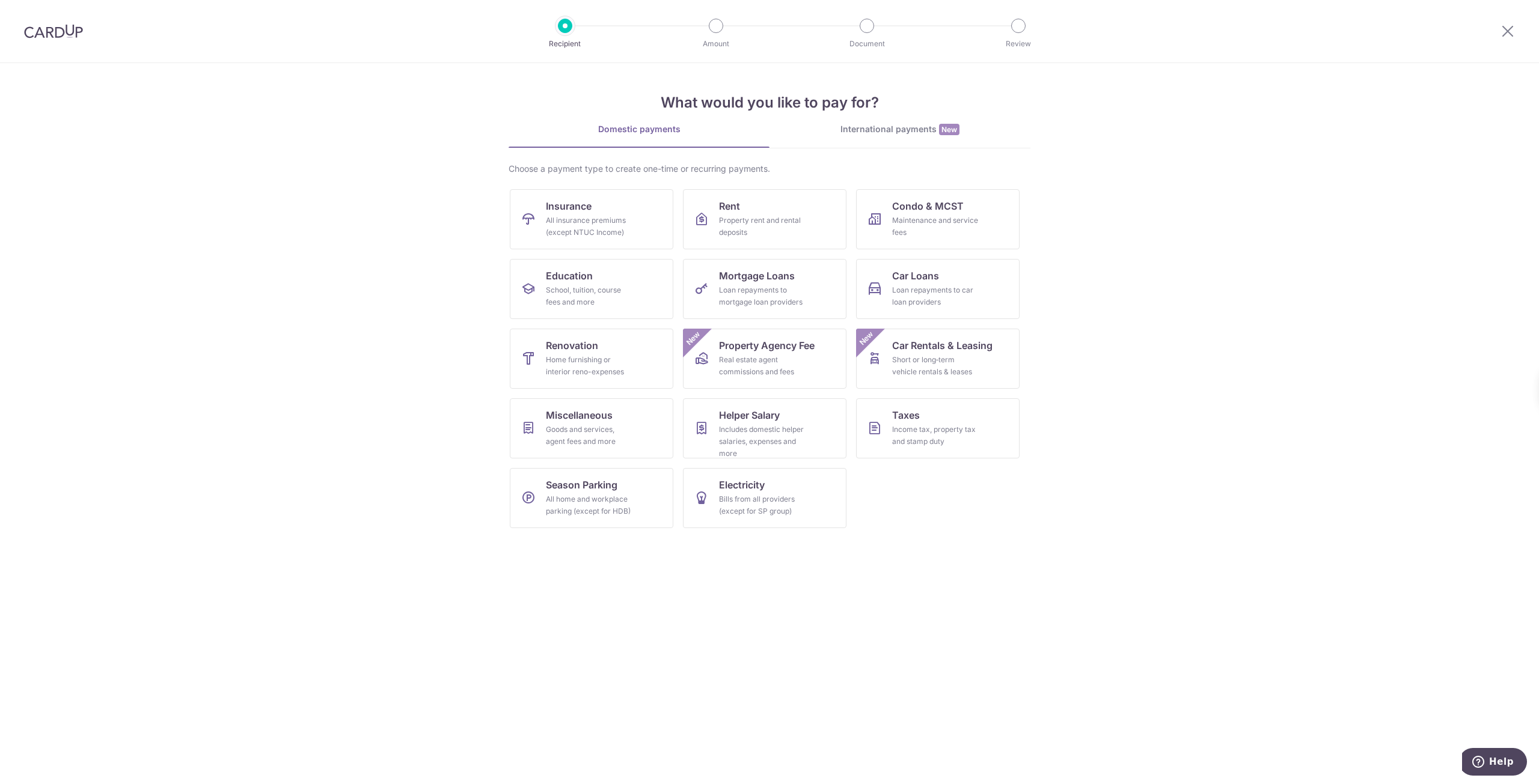
click at [865, 134] on div "International payments New" at bounding box center [900, 129] width 261 height 12
